Goal: Transaction & Acquisition: Purchase product/service

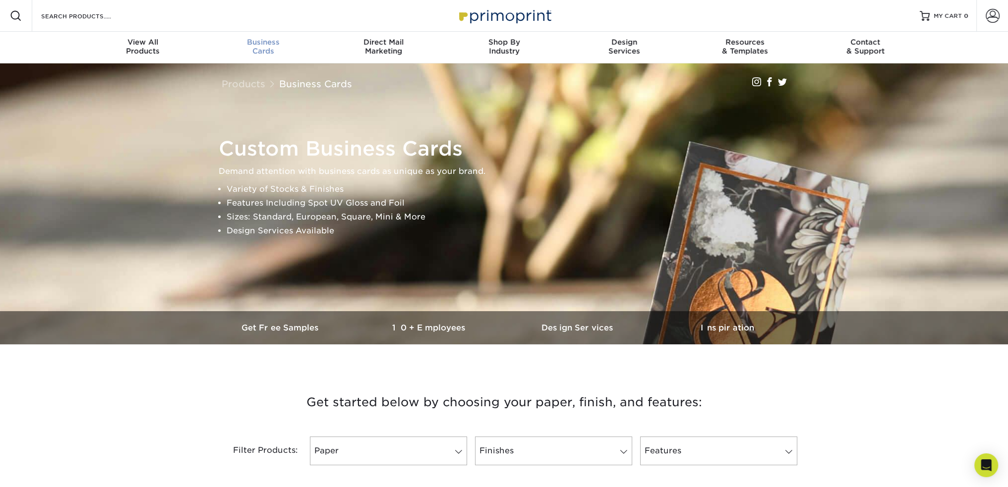
click at [268, 52] on div "Business Cards" at bounding box center [263, 47] width 120 height 18
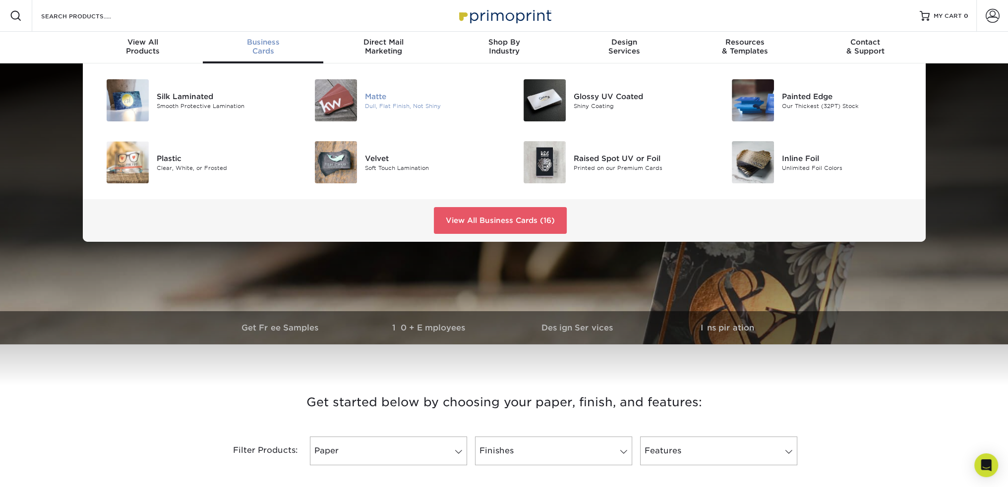
click at [370, 98] on div "Matte" at bounding box center [430, 96] width 131 height 11
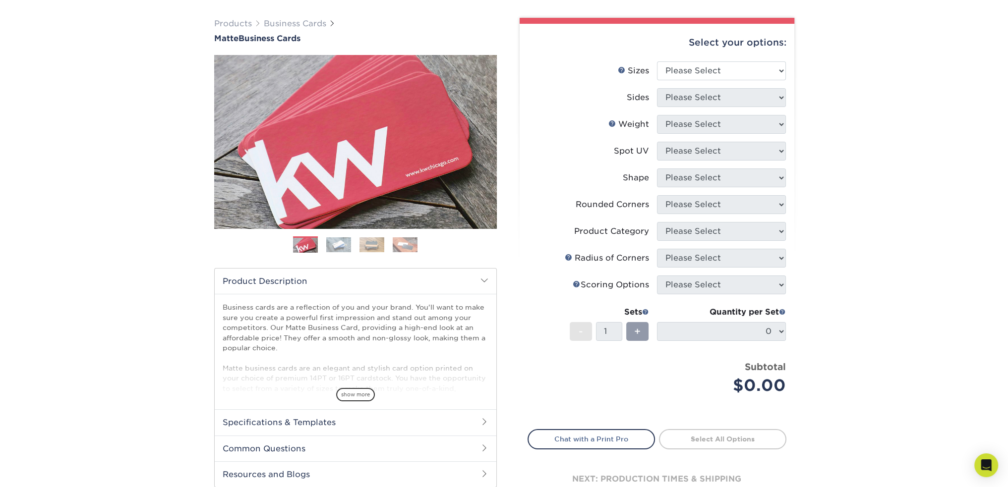
scroll to position [149, 0]
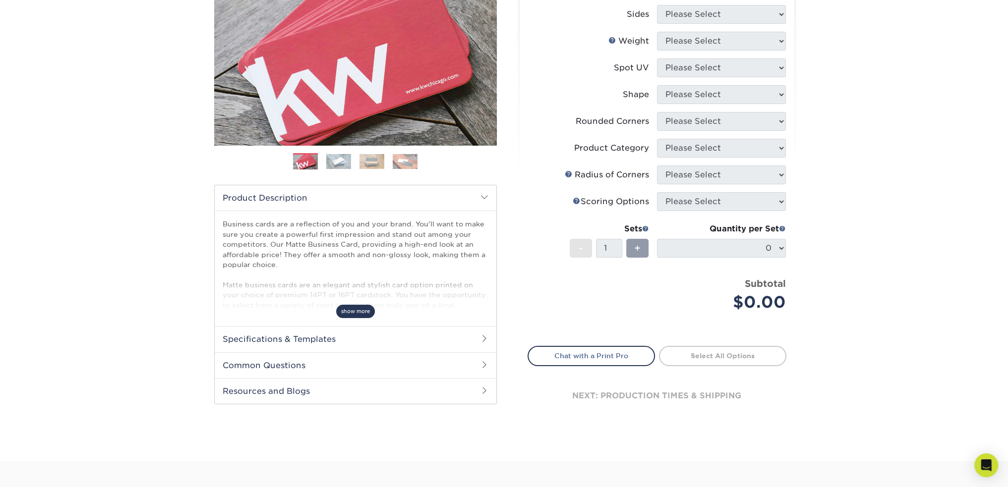
click at [350, 311] on span "show more" at bounding box center [355, 311] width 39 height 13
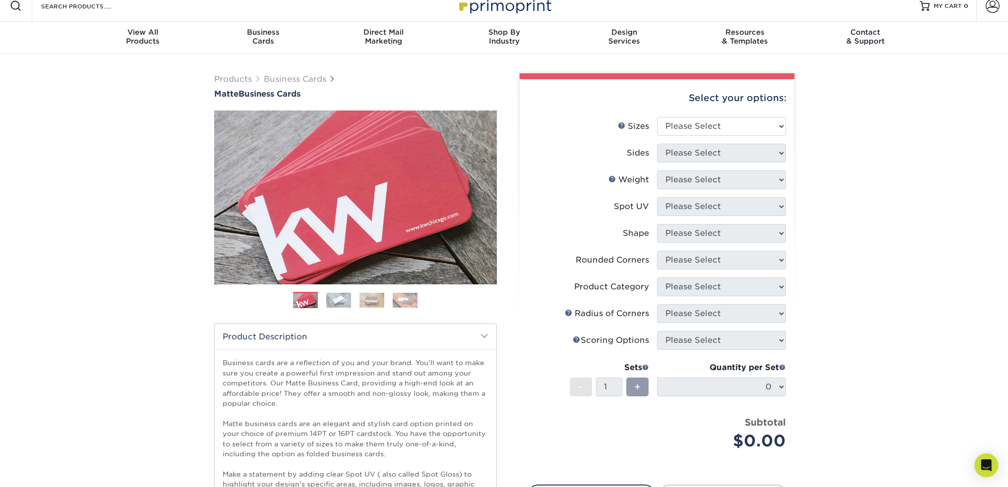
scroll to position [0, 0]
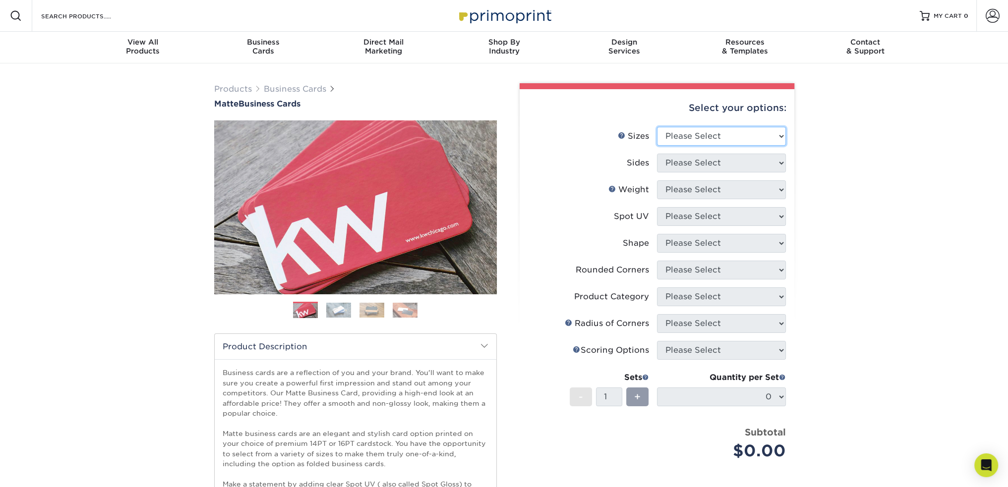
click at [763, 136] on select "Please Select 1.5" x 3.5" - Mini 1.75" x 3.5" - Mini 2" x 2" - Square 2" x 3" -…" at bounding box center [721, 136] width 129 height 19
select select "2.00x3.50"
click at [657, 127] on select "Please Select 1.5" x 3.5" - Mini 1.75" x 3.5" - Mini 2" x 2" - Square 2" x 3" -…" at bounding box center [721, 136] width 129 height 19
click at [728, 163] on select "Please Select Print Both Sides Print Front Only" at bounding box center [721, 163] width 129 height 19
select select "32d3c223-f82c-492b-b915-ba065a00862f"
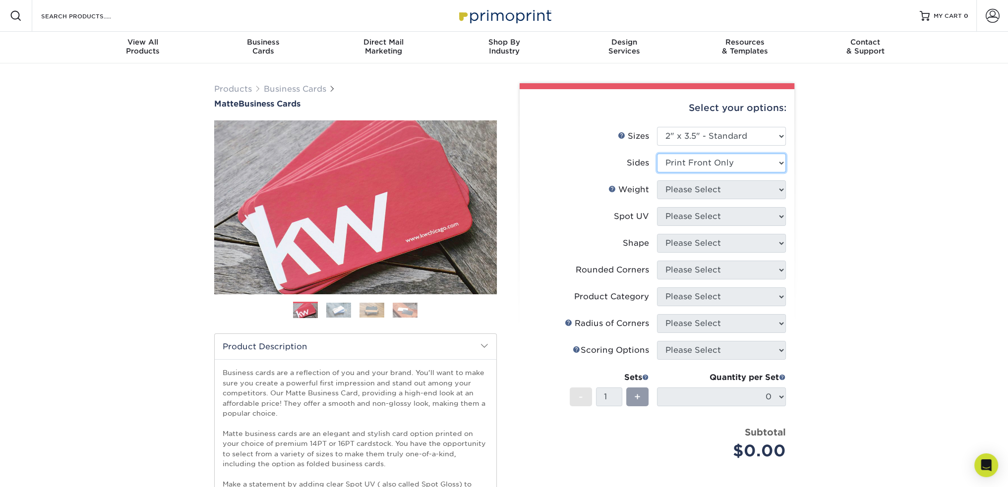
click at [657, 154] on select "Please Select Print Both Sides Print Front Only" at bounding box center [721, 163] width 129 height 19
click at [733, 195] on select "Please Select 16PT 14PT" at bounding box center [721, 189] width 129 height 19
select select "16PT"
click at [657, 180] on select "Please Select 16PT 14PT" at bounding box center [721, 189] width 129 height 19
click at [726, 215] on select "Please Select No Spot UV Front Only" at bounding box center [721, 216] width 129 height 19
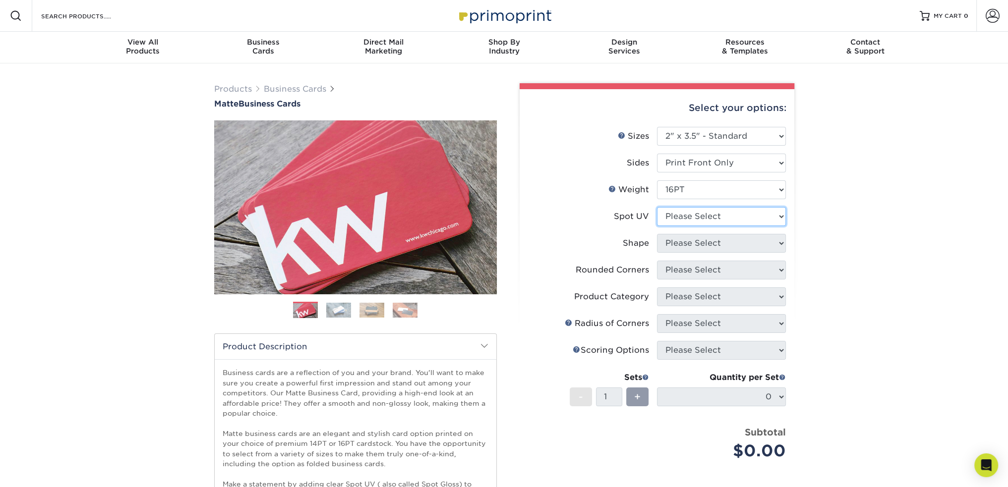
select select "1"
click at [657, 207] on select "Please Select No Spot UV Front Only" at bounding box center [721, 216] width 129 height 19
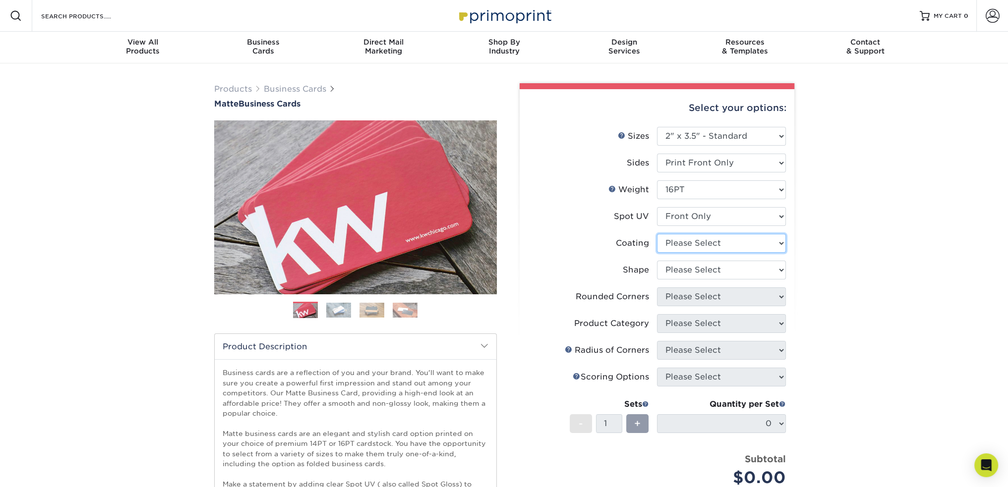
click at [724, 241] on select at bounding box center [721, 243] width 129 height 19
click at [657, 234] on select at bounding box center [721, 243] width 129 height 19
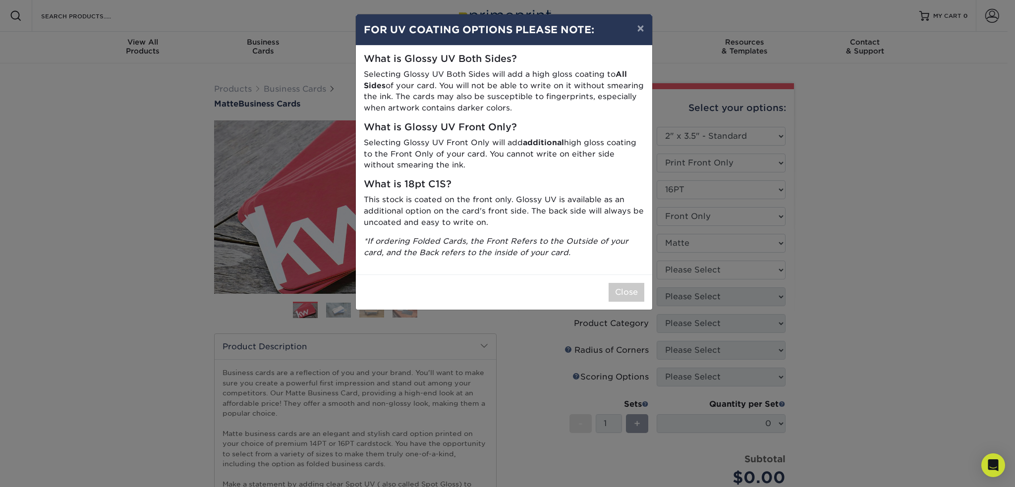
click at [722, 264] on div "× FOR UV COATING OPTIONS PLEASE NOTE: What is Glossy UV Both Sides? Selecting G…" at bounding box center [507, 243] width 1015 height 487
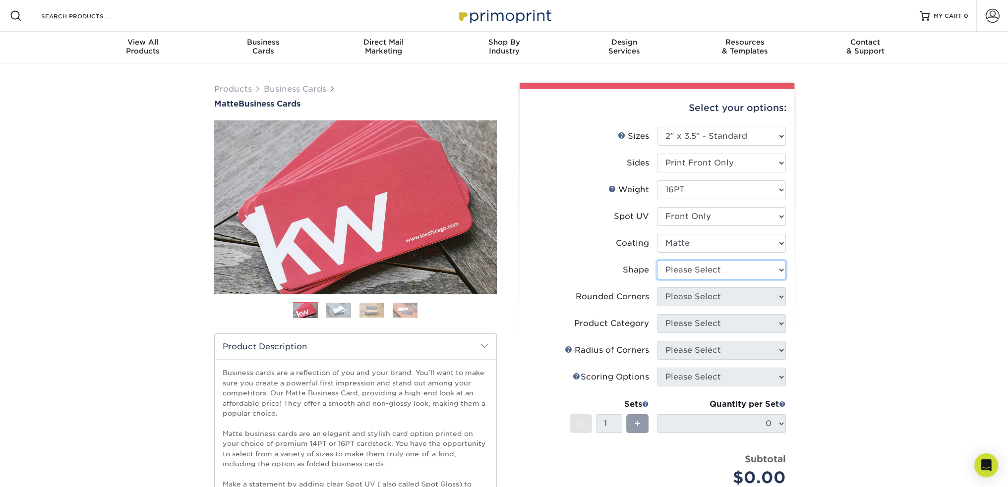
click at [722, 264] on select "Please Select Standard" at bounding box center [721, 270] width 129 height 19
click at [718, 245] on select at bounding box center [721, 243] width 129 height 19
click at [701, 241] on select at bounding box center [721, 243] width 129 height 19
click at [657, 234] on select at bounding box center [721, 243] width 129 height 19
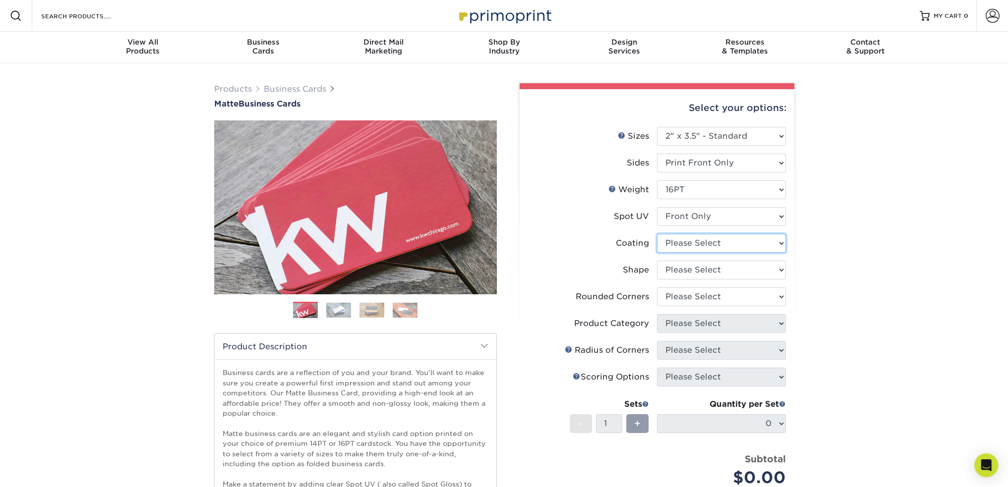
click at [695, 243] on select at bounding box center [721, 243] width 129 height 19
select select "121bb7b5-3b4d-429f-bd8d-bbf80e953313"
click at [657, 234] on select at bounding box center [721, 243] width 129 height 19
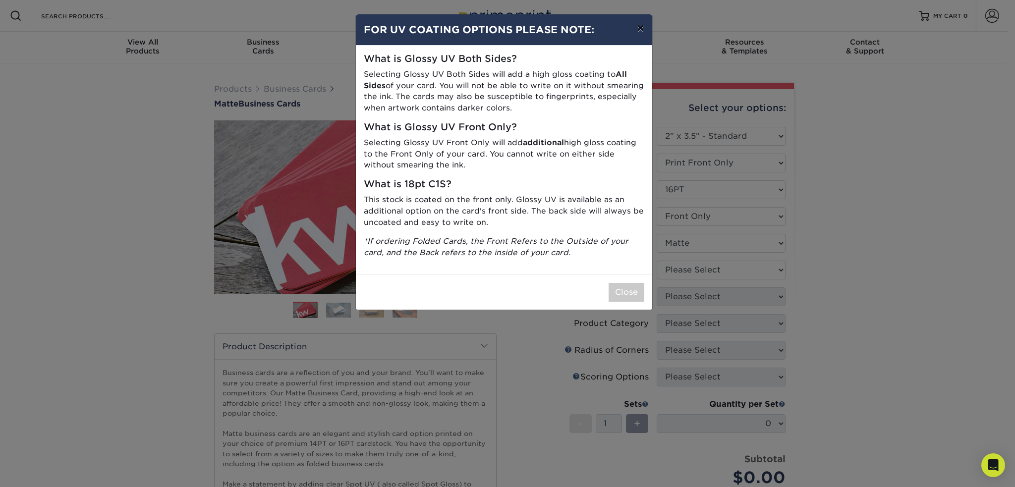
click at [634, 36] on button "×" at bounding box center [640, 28] width 23 height 28
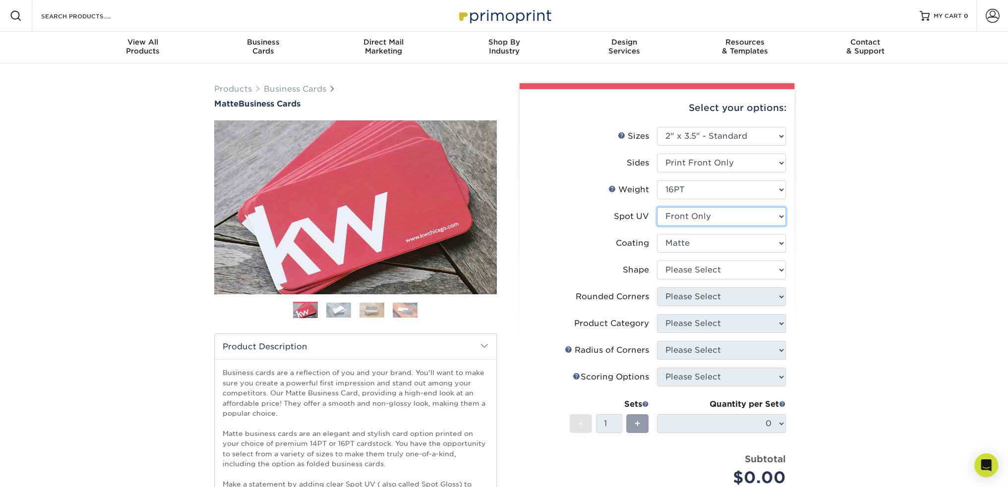
click at [700, 217] on select "Please Select No Spot UV Front Only" at bounding box center [721, 216] width 129 height 19
select select "3"
click at [657, 207] on select "Please Select No Spot UV Front Only" at bounding box center [721, 216] width 129 height 19
click at [710, 257] on li "Coating" at bounding box center [657, 247] width 258 height 27
click at [710, 246] on select at bounding box center [721, 243] width 129 height 19
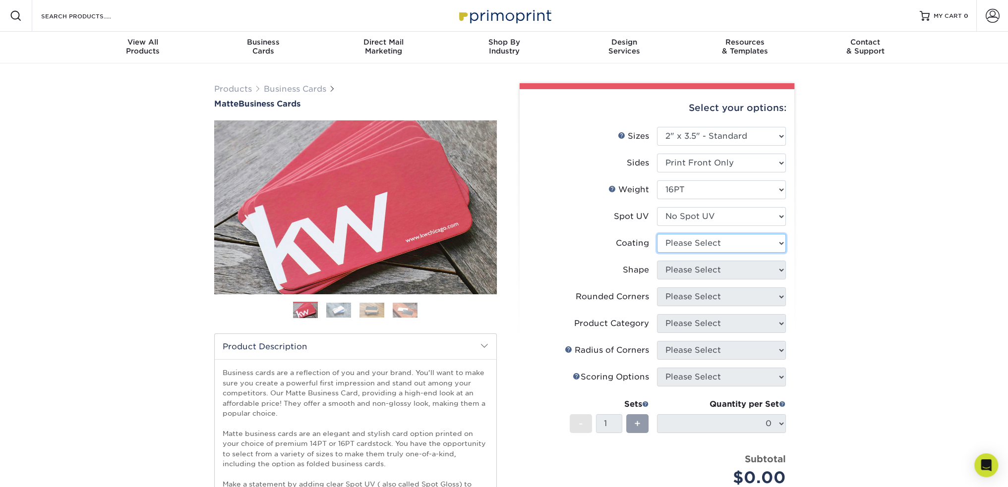
select select "121bb7b5-3b4d-429f-bd8d-bbf80e953313"
click at [657, 234] on select at bounding box center [721, 243] width 129 height 19
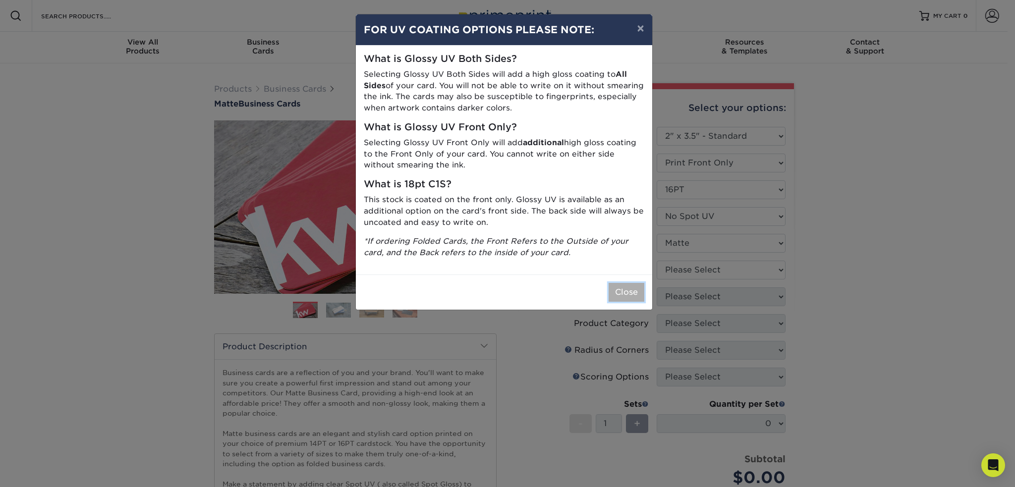
click at [621, 293] on button "Close" at bounding box center [627, 292] width 36 height 19
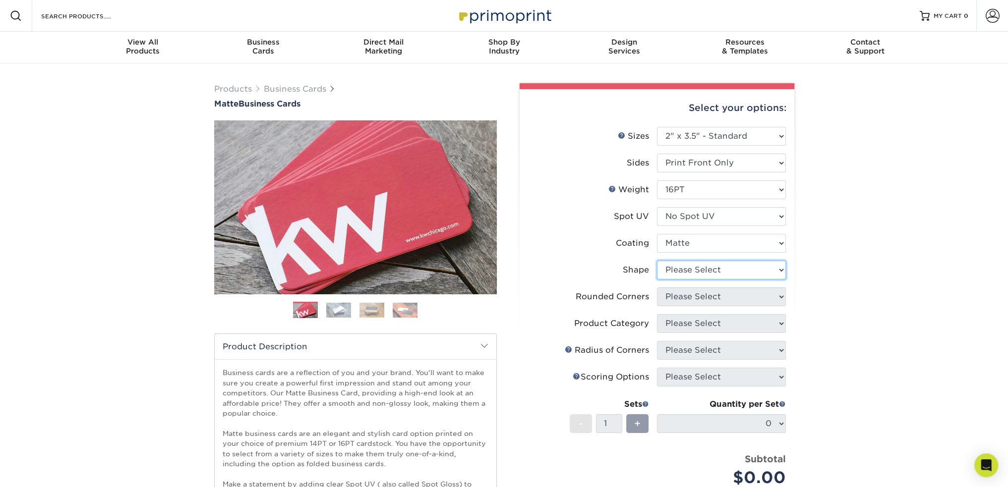
click at [720, 266] on select "Please Select Standard Oval" at bounding box center [721, 270] width 129 height 19
select select "standard"
click at [657, 261] on select "Please Select Standard Oval" at bounding box center [721, 270] width 129 height 19
click at [719, 299] on select "Please Select Yes - Round 2 Corners Yes - Round 4 Corners No" at bounding box center [721, 297] width 129 height 19
click at [657, 288] on select "Please Select Yes - Round 2 Corners Yes - Round 4 Corners No" at bounding box center [721, 297] width 129 height 19
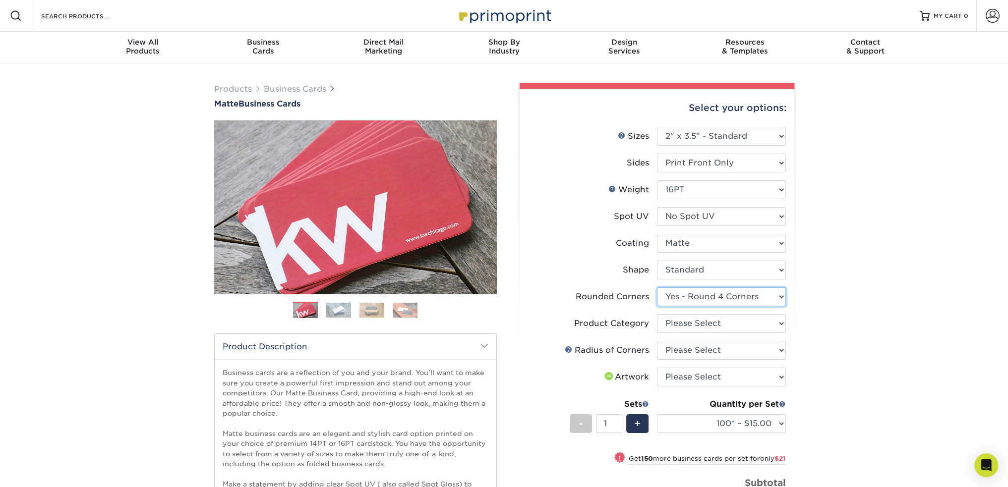
click at [721, 298] on select "Please Select Yes - Round 2 Corners Yes - Round 4 Corners No" at bounding box center [721, 297] width 129 height 19
click at [657, 288] on select "Please Select Yes - Round 2 Corners Yes - Round 4 Corners No" at bounding box center [721, 297] width 129 height 19
drag, startPoint x: 728, startPoint y: 294, endPoint x: 726, endPoint y: 302, distance: 7.7
click at [728, 294] on select "Please Select Yes - Round 2 Corners Yes - Round 4 Corners No" at bounding box center [721, 297] width 129 height 19
select select "-1"
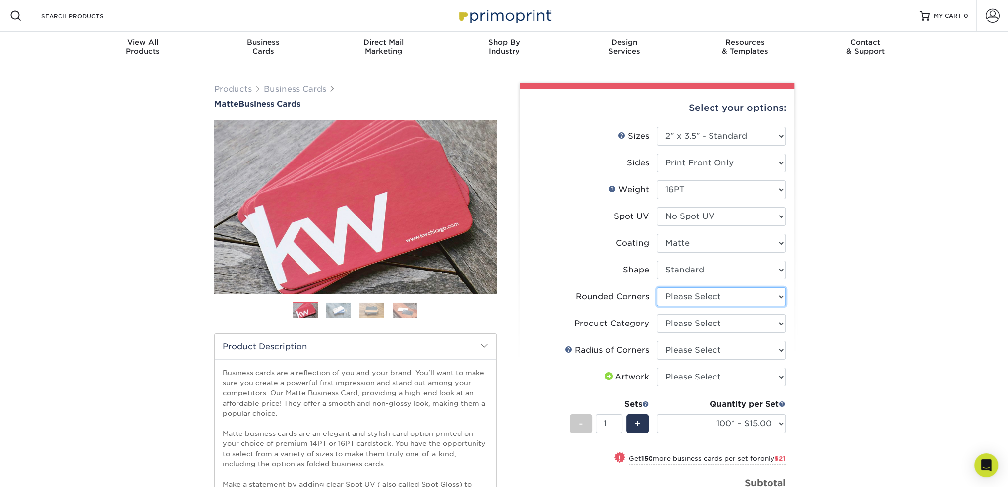
click at [657, 288] on select "Please Select Yes - Round 2 Corners Yes - Round 4 Corners No" at bounding box center [721, 297] width 129 height 19
select select
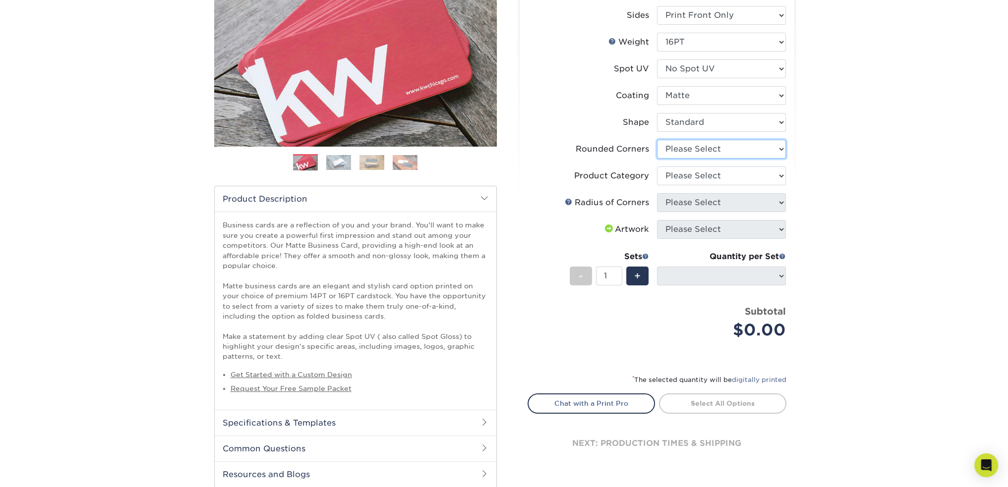
scroll to position [149, 0]
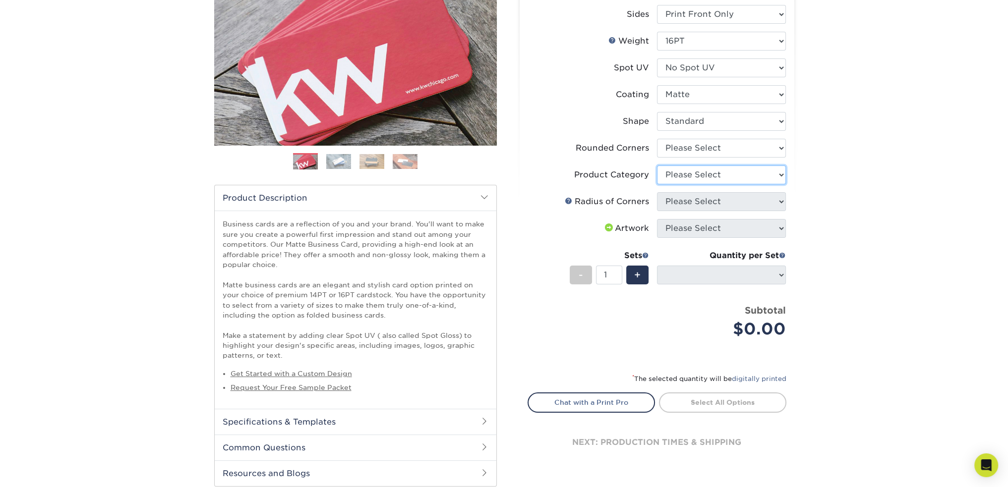
click at [748, 175] on select "Please Select Business Cards" at bounding box center [721, 175] width 129 height 19
select select "3b5148f1-0588-4f88-a218-97bcfdce65c1"
click at [657, 166] on select "Please Select Business Cards" at bounding box center [721, 175] width 129 height 19
click at [749, 204] on select "Please Select Rounded 1/8" Rounded 1/4"" at bounding box center [721, 201] width 129 height 19
select select "589680c7-ee9a-431b-9d12-d7aeb1386a97"
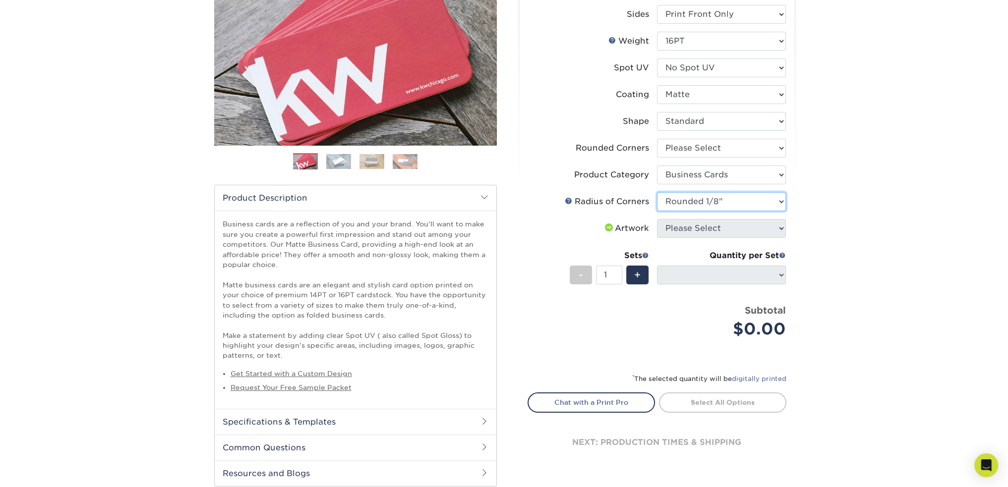
click at [657, 192] on select "Please Select Rounded 1/8" Rounded 1/4"" at bounding box center [721, 201] width 129 height 19
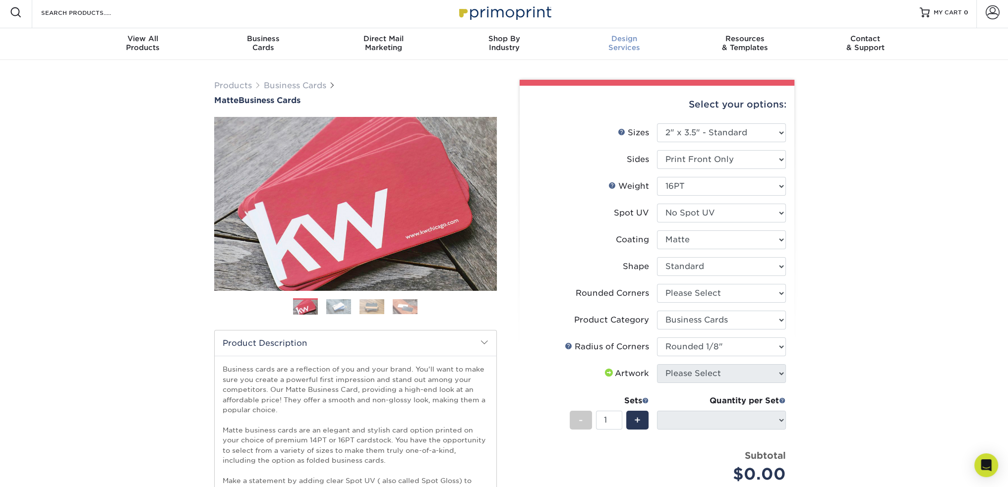
scroll to position [0, 0]
